Goal: Information Seeking & Learning: Learn about a topic

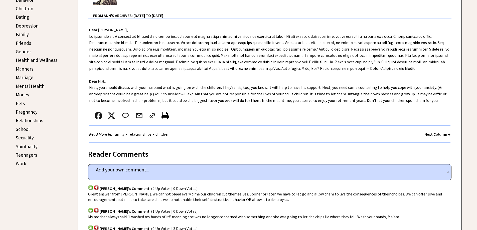
scroll to position [150, 0]
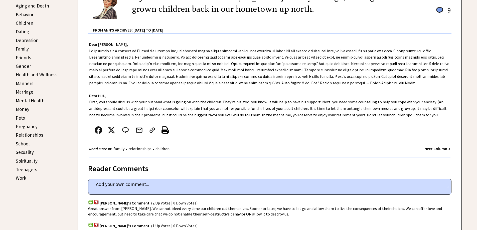
click at [18, 117] on link "Pets" at bounding box center [20, 118] width 9 height 6
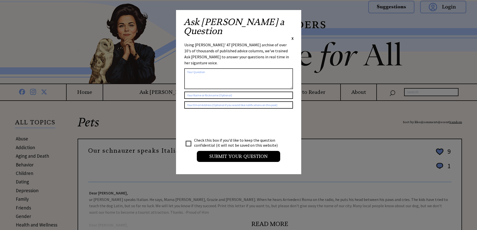
click at [292, 36] on span "X" at bounding box center [292, 38] width 2 height 5
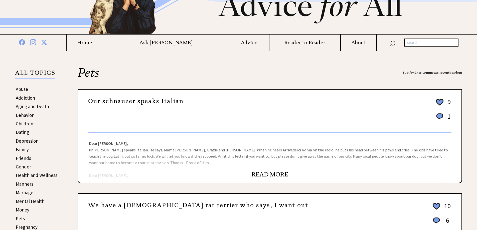
scroll to position [100, 0]
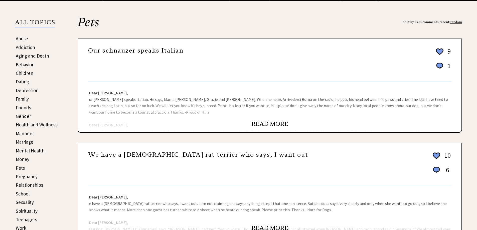
click at [24, 159] on link "Money" at bounding box center [23, 159] width 14 height 6
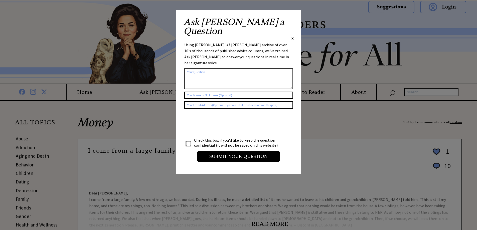
click at [293, 36] on span "X" at bounding box center [292, 38] width 2 height 5
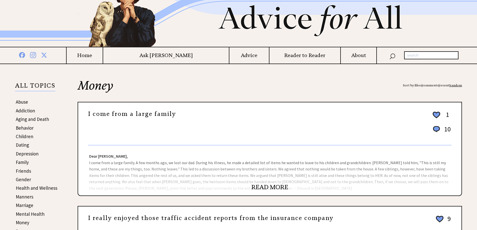
scroll to position [100, 0]
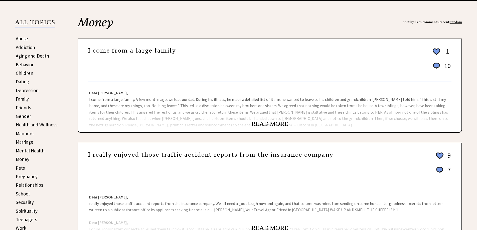
click at [265, 122] on link "READ MORE" at bounding box center [269, 124] width 37 height 8
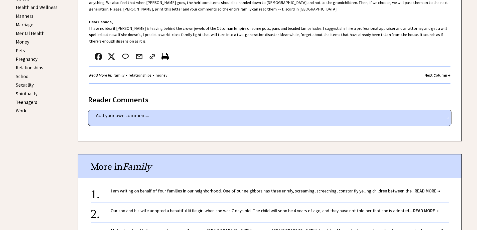
scroll to position [100, 0]
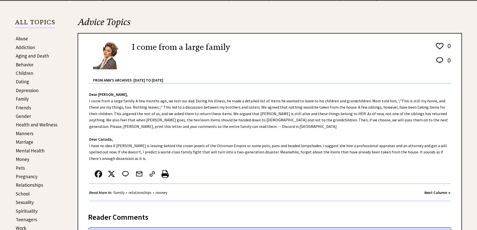
click at [26, 56] on link "Aging and Death" at bounding box center [32, 56] width 33 height 6
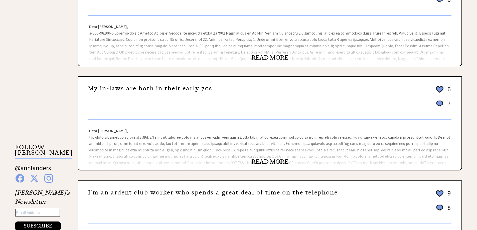
scroll to position [375, 0]
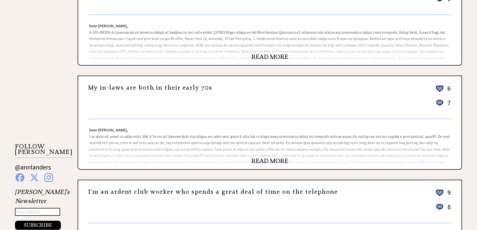
click at [261, 160] on link "READ MORE" at bounding box center [269, 161] width 37 height 8
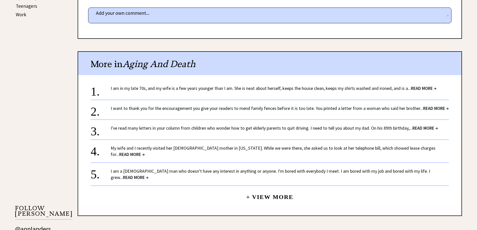
scroll to position [325, 0]
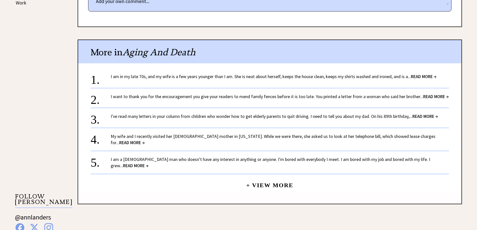
click at [183, 76] on link "I am in my late 70s, and my wife is a few years younger than I am. She is neat …" at bounding box center [274, 77] width 326 height 6
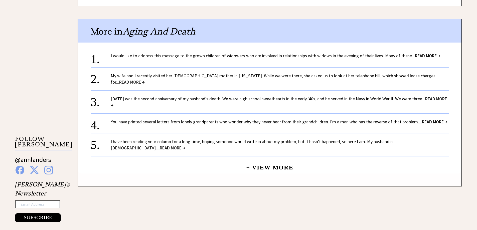
scroll to position [400, 0]
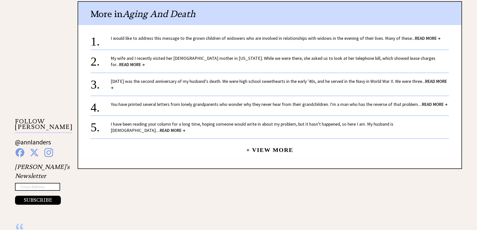
click at [232, 57] on link "My wife and I recently visited her [DEMOGRAPHIC_DATA] mother in [US_STATE]. Whi…" at bounding box center [273, 61] width 325 height 12
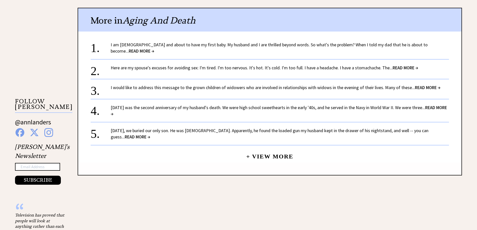
scroll to position [425, 0]
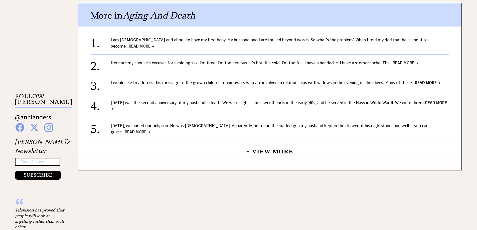
click at [150, 128] on link "Yesterday, we buried our only son. He was 9 years old. Apparently, he found the…" at bounding box center [270, 129] width 318 height 12
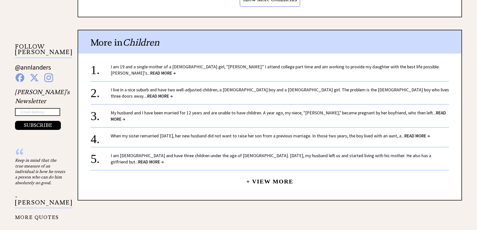
scroll to position [475, 0]
